Goal: Task Accomplishment & Management: Manage account settings

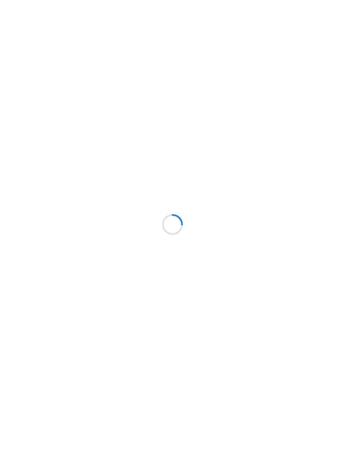
scroll to position [0, 0]
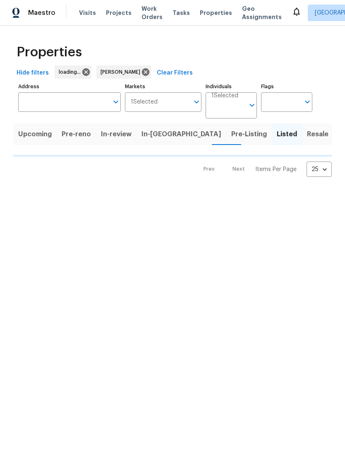
scroll to position [0, 0]
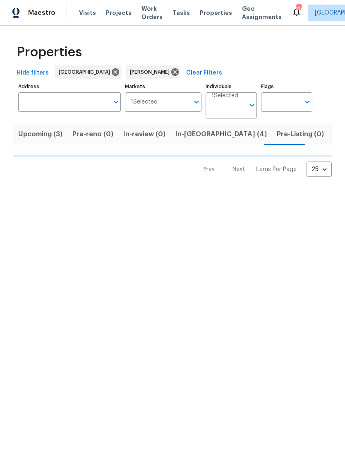
click at [179, 111] on input "Markets" at bounding box center [174, 102] width 32 height 19
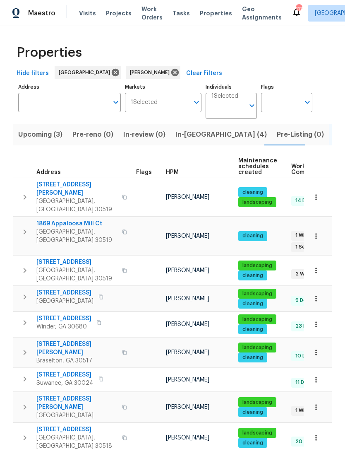
click at [181, 134] on span "In-[GEOGRAPHIC_DATA] (4)" at bounding box center [221, 135] width 91 height 12
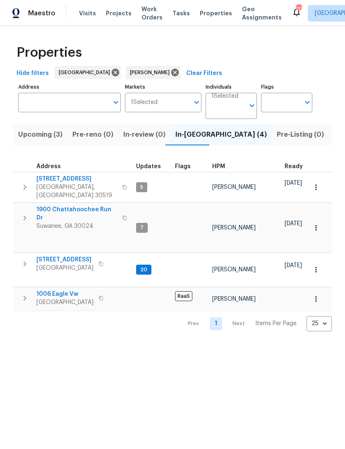
click at [45, 180] on span "3308 Hinsdale Ln" at bounding box center [76, 179] width 81 height 8
click at [47, 255] on span "6105 Crystal Cove Trl" at bounding box center [64, 259] width 57 height 8
click at [48, 290] on span "1006 Eagle Vw" at bounding box center [64, 294] width 57 height 8
click at [53, 205] on span "1900 Chattahoochee Run Dr" at bounding box center [76, 213] width 81 height 17
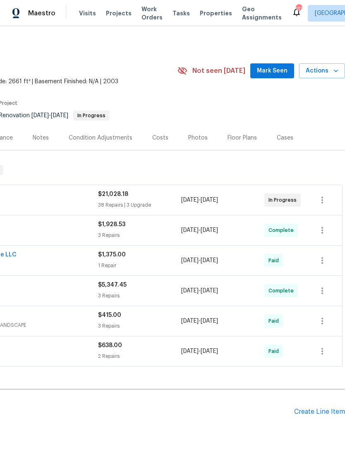
scroll to position [0, 123]
click at [262, 65] on button "Mark Seen" at bounding box center [272, 70] width 44 height 15
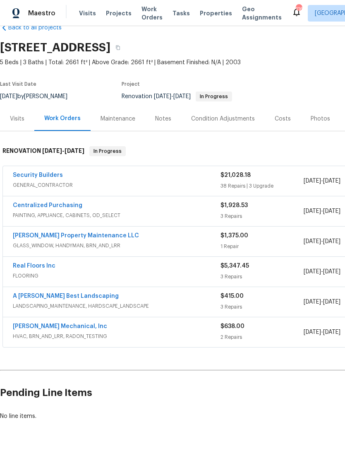
scroll to position [19, 0]
click at [109, 120] on div "Maintenance" at bounding box center [118, 119] width 35 height 8
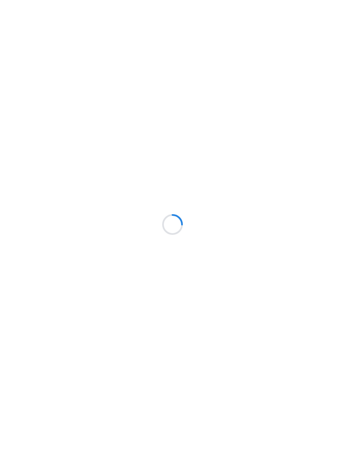
scroll to position [0, 0]
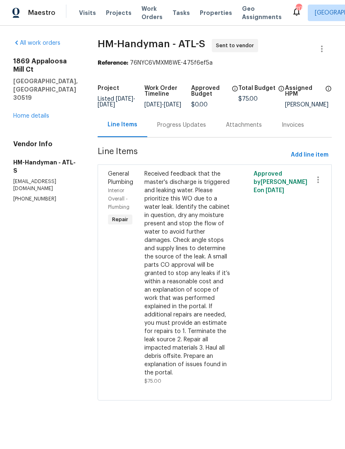
click at [19, 113] on link "Home details" at bounding box center [31, 116] width 36 height 6
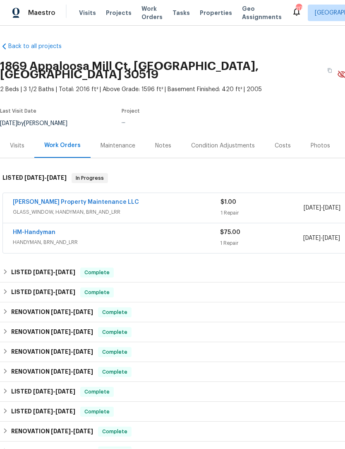
scroll to position [0, 0]
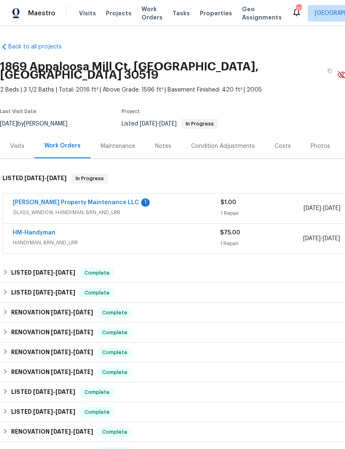
click at [30, 200] on link "Glen Property Maintenance LLC" at bounding box center [76, 203] width 126 height 6
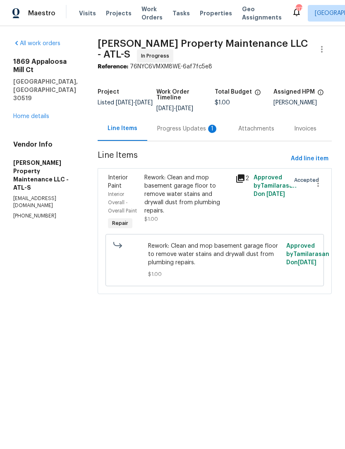
click at [171, 133] on div "Progress Updates 1" at bounding box center [187, 128] width 81 height 24
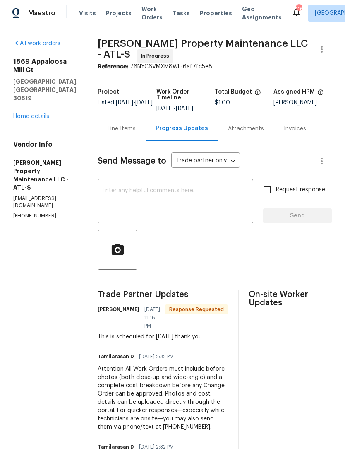
click at [116, 128] on div "Line Items" at bounding box center [122, 129] width 28 height 8
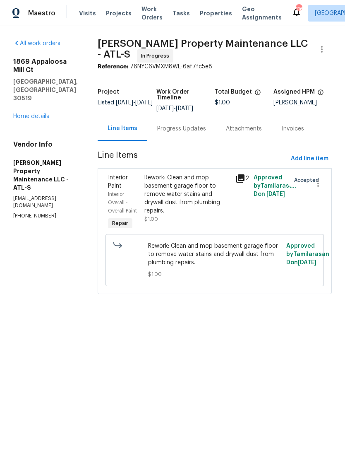
click at [28, 113] on link "Home details" at bounding box center [31, 116] width 36 height 6
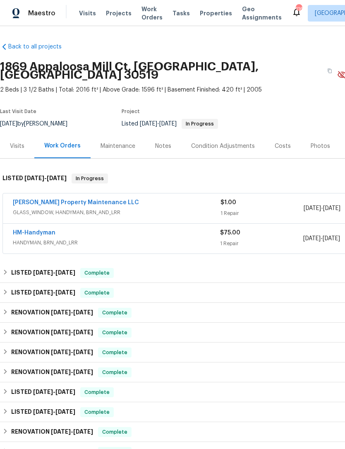
click at [22, 230] on link "HM-Handyman" at bounding box center [34, 233] width 43 height 6
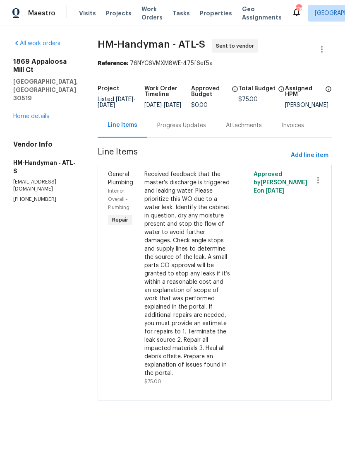
click at [23, 113] on link "Home details" at bounding box center [31, 116] width 36 height 6
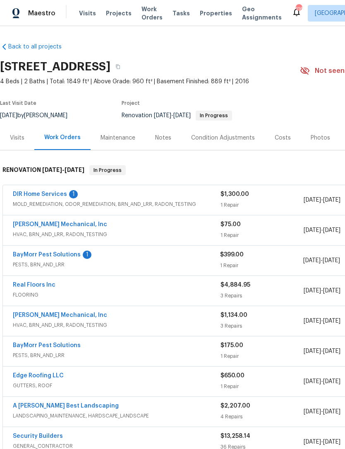
click at [24, 252] on link "BayMorr Pest Solutions" at bounding box center [47, 255] width 68 height 6
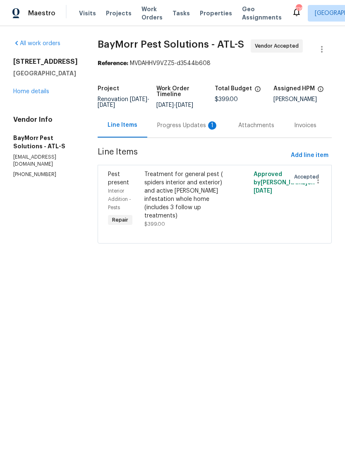
click at [183, 120] on div "Progress Updates 1" at bounding box center [187, 125] width 81 height 24
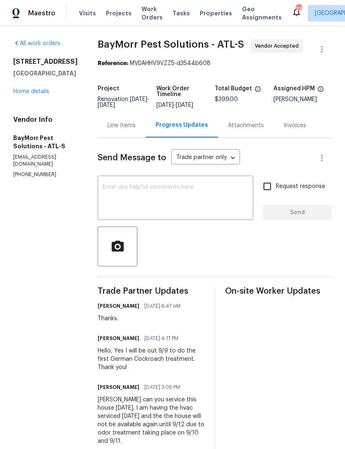
click at [22, 94] on link "Home details" at bounding box center [31, 92] width 36 height 6
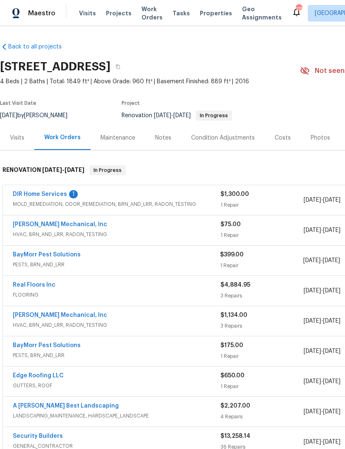
click at [13, 188] on div "DIR Home Services 1 MOLD_REMEDIATION, ODOR_REMEDIATION, BRN_AND_LRR, RADON_TEST…" at bounding box center [234, 200] width 462 height 30
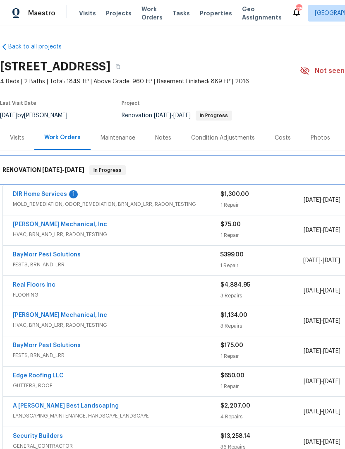
click at [21, 183] on div "RENOVATION 8/22/25 - 9/12/25 In Progress" at bounding box center [234, 170] width 468 height 26
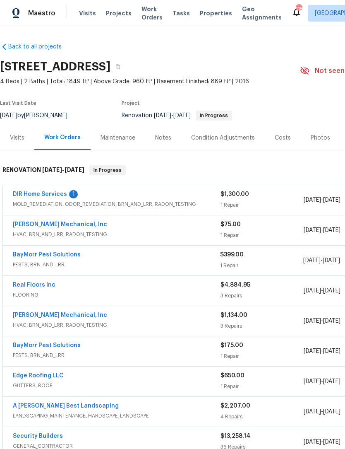
click at [32, 196] on link "DIR Home Services" at bounding box center [40, 194] width 54 height 6
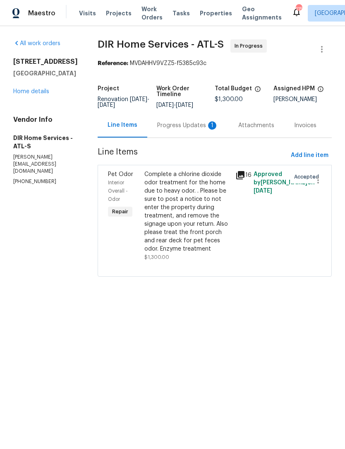
click at [184, 130] on div "Progress Updates 1" at bounding box center [187, 125] width 61 height 8
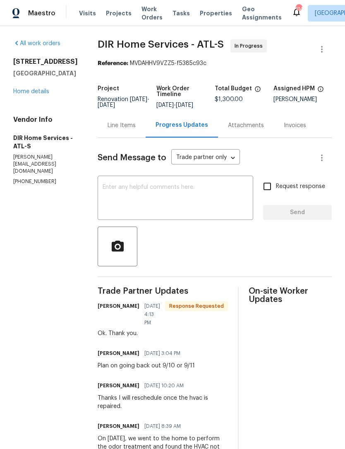
click at [19, 93] on link "Home details" at bounding box center [31, 92] width 36 height 6
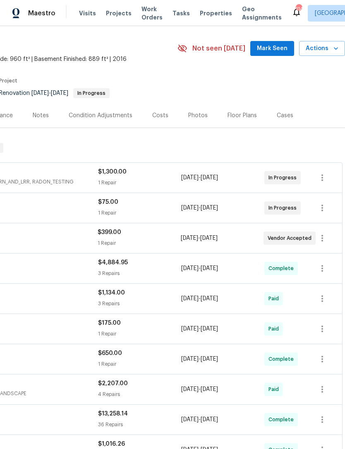
scroll to position [24, 123]
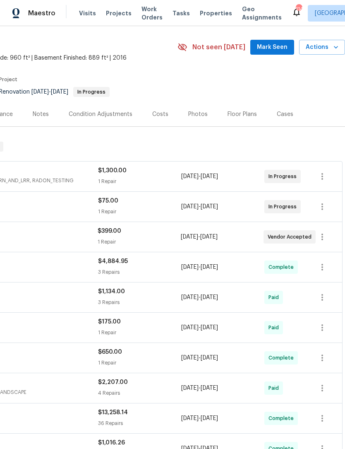
click at [264, 47] on span "Mark Seen" at bounding box center [272, 47] width 31 height 10
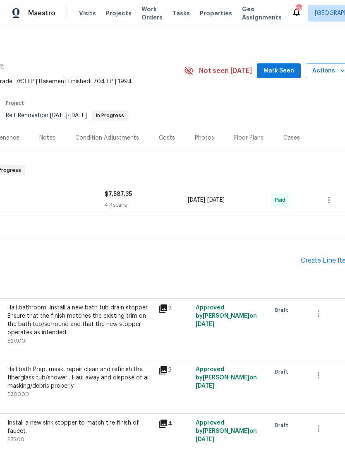
scroll to position [0, 119]
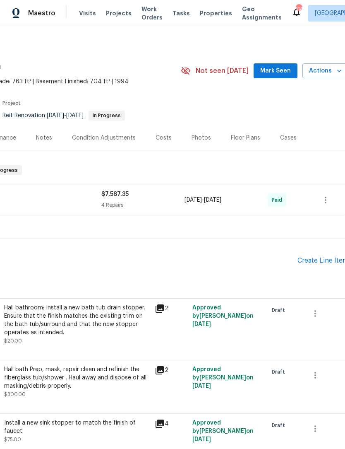
click at [271, 67] on span "Mark Seen" at bounding box center [275, 71] width 31 height 10
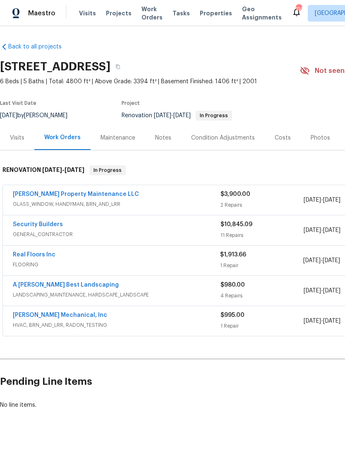
click at [159, 137] on div "Notes" at bounding box center [163, 138] width 16 height 8
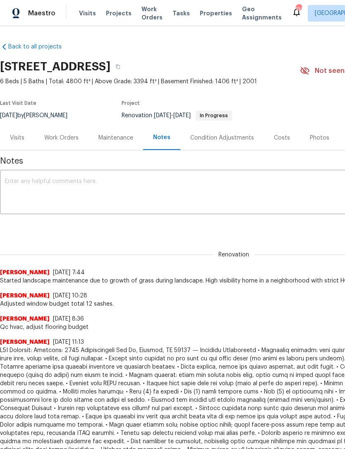
click at [31, 185] on textarea at bounding box center [234, 192] width 458 height 29
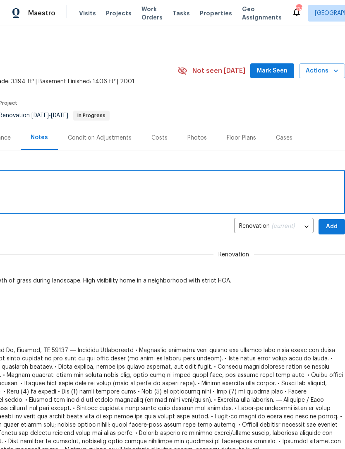
scroll to position [0, 123]
type textarea "Flooring scheduled for 9/10"
click at [269, 68] on span "Mark Seen" at bounding box center [272, 71] width 31 height 10
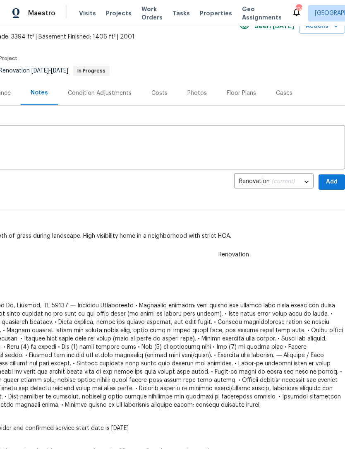
scroll to position [43, 123]
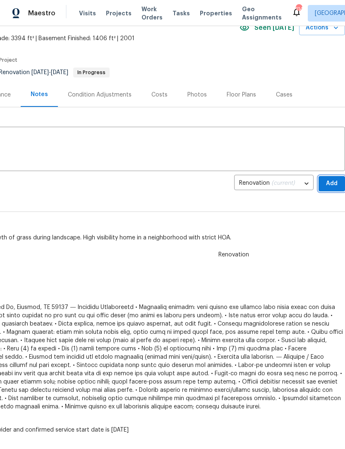
click at [335, 181] on span "Add" at bounding box center [331, 183] width 13 height 10
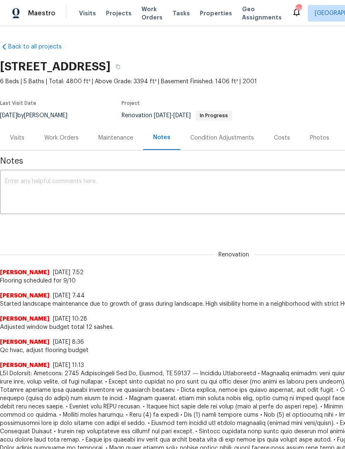
scroll to position [0, 0]
click at [59, 142] on div "Work Orders" at bounding box center [61, 138] width 34 height 8
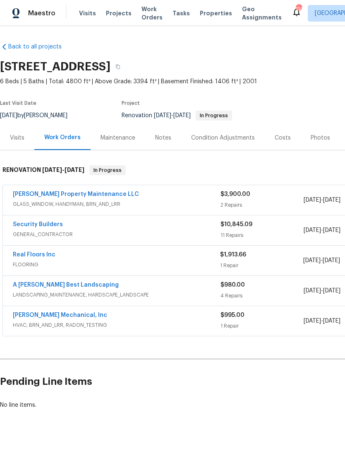
click at [19, 255] on link "Real Floors Inc" at bounding box center [34, 255] width 43 height 6
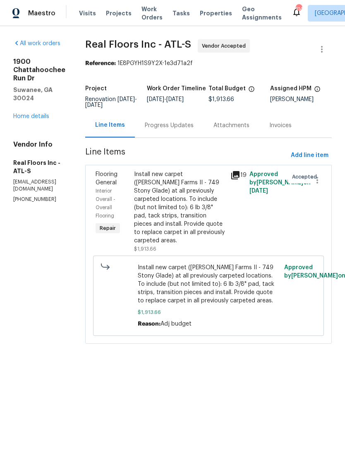
click at [164, 130] on div "Progress Updates" at bounding box center [169, 125] width 49 height 8
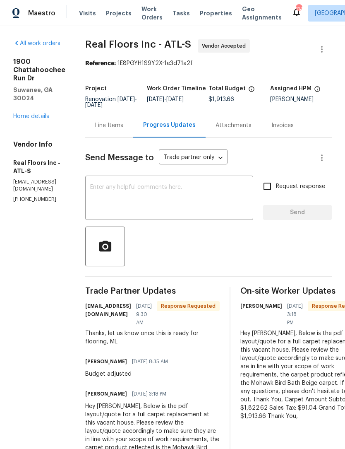
click at [121, 194] on textarea at bounding box center [169, 198] width 158 height 29
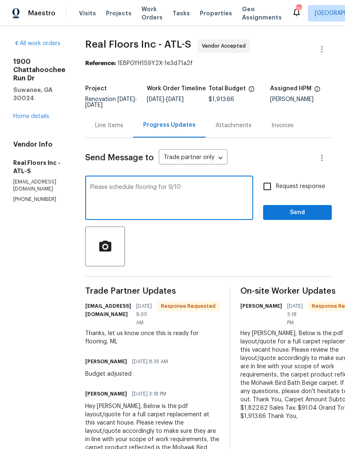
type textarea "Please schedule flooring for 9/10"
click at [253, 184] on div "Please schedule flooring for 9/10 x ​" at bounding box center [169, 199] width 168 height 42
click at [262, 195] on input "Request response" at bounding box center [267, 186] width 17 height 17
checkbox input "true"
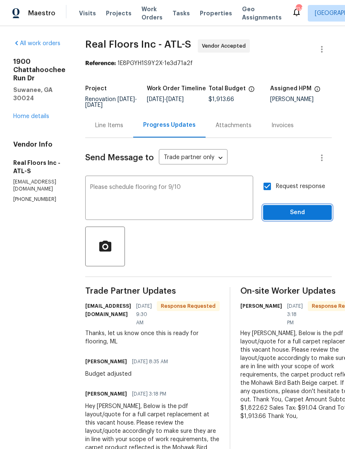
click at [309, 220] on button "Send" at bounding box center [297, 212] width 69 height 15
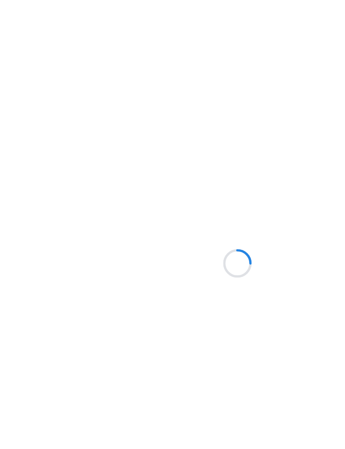
scroll to position [33, 0]
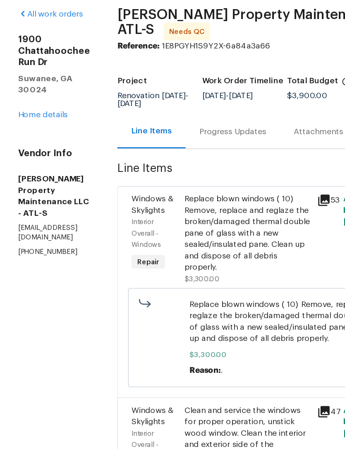
click at [200, 26] on div "All work orders [STREET_ADDRESS][PERSON_NAME] Home details Vendor Info [PERSON_…" at bounding box center [172, 233] width 345 height 414
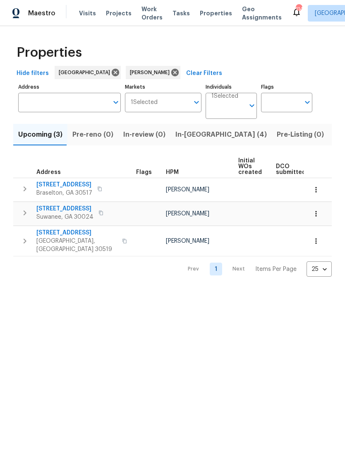
click at [334, 138] on span "Listed (11)" at bounding box center [350, 135] width 33 height 12
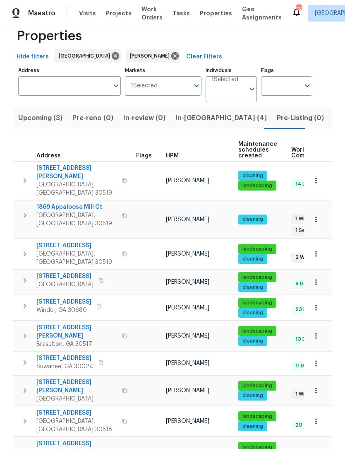
scroll to position [16, 0]
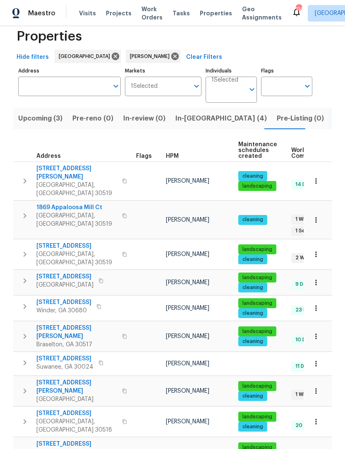
click at [318, 304] on icon "button" at bounding box center [316, 308] width 8 height 8
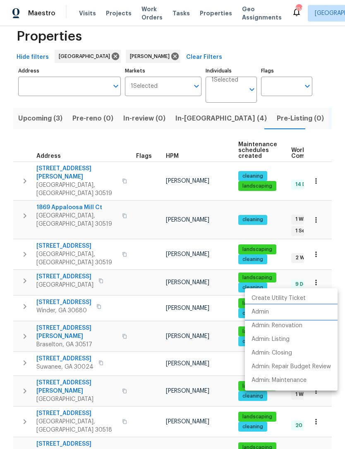
click at [295, 310] on li "Admin" at bounding box center [291, 312] width 93 height 14
click at [337, 270] on div at bounding box center [172, 224] width 345 height 449
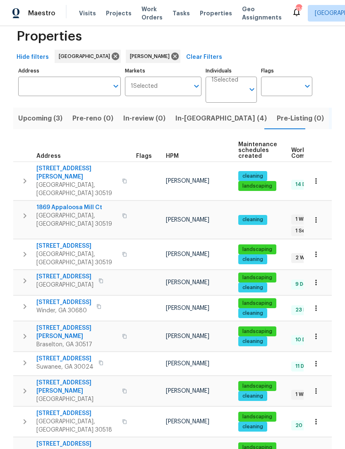
click at [45, 242] on span "[STREET_ADDRESS]" at bounding box center [76, 246] width 81 height 8
click at [50, 409] on span "[STREET_ADDRESS]" at bounding box center [76, 413] width 81 height 8
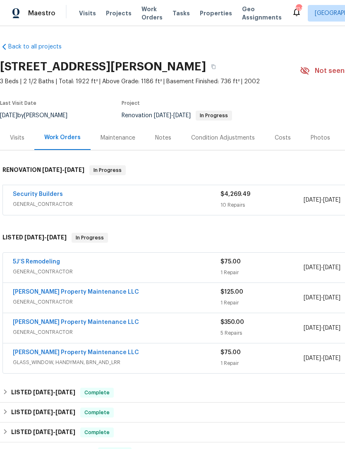
click at [28, 202] on span "GENERAL_CONTRACTOR" at bounding box center [117, 204] width 208 height 8
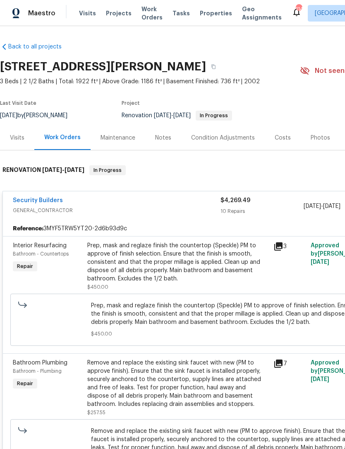
click at [158, 149] on div "Notes" at bounding box center [163, 137] width 36 height 24
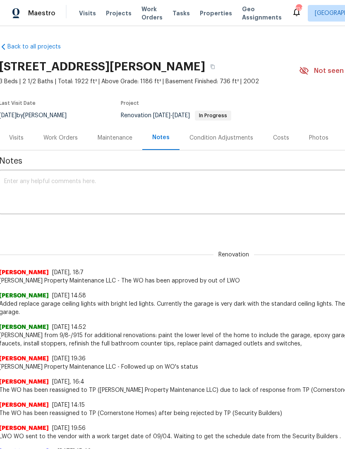
scroll to position [0, 1]
click at [17, 142] on div "Visits" at bounding box center [16, 137] width 34 height 24
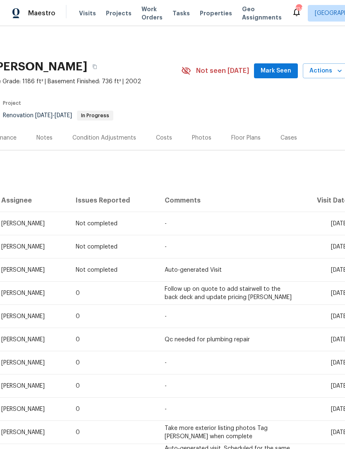
scroll to position [0, 118]
click at [279, 74] on span "Mark Seen" at bounding box center [276, 71] width 31 height 10
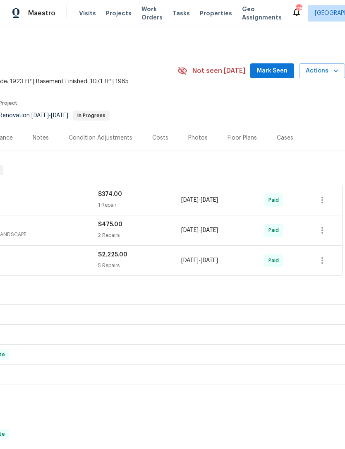
scroll to position [0, 123]
click at [274, 72] on span "Mark Seen" at bounding box center [272, 71] width 31 height 10
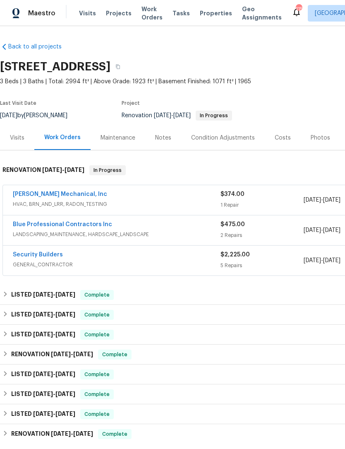
scroll to position [0, 0]
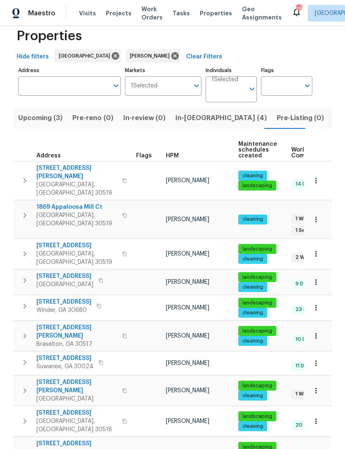
scroll to position [16, 0]
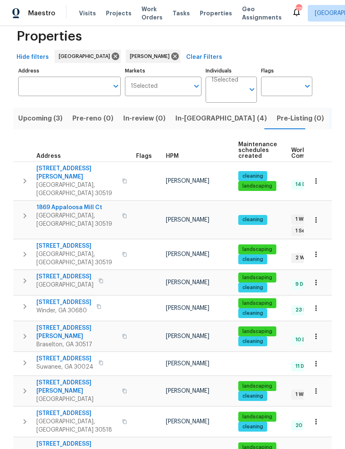
click at [317, 417] on icon "button" at bounding box center [316, 421] width 8 height 8
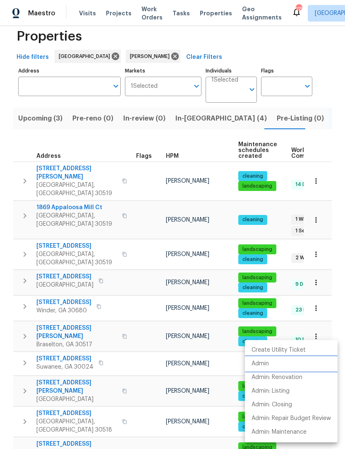
click at [277, 363] on li "Admin" at bounding box center [291, 364] width 93 height 14
